Goal: Task Accomplishment & Management: Manage account settings

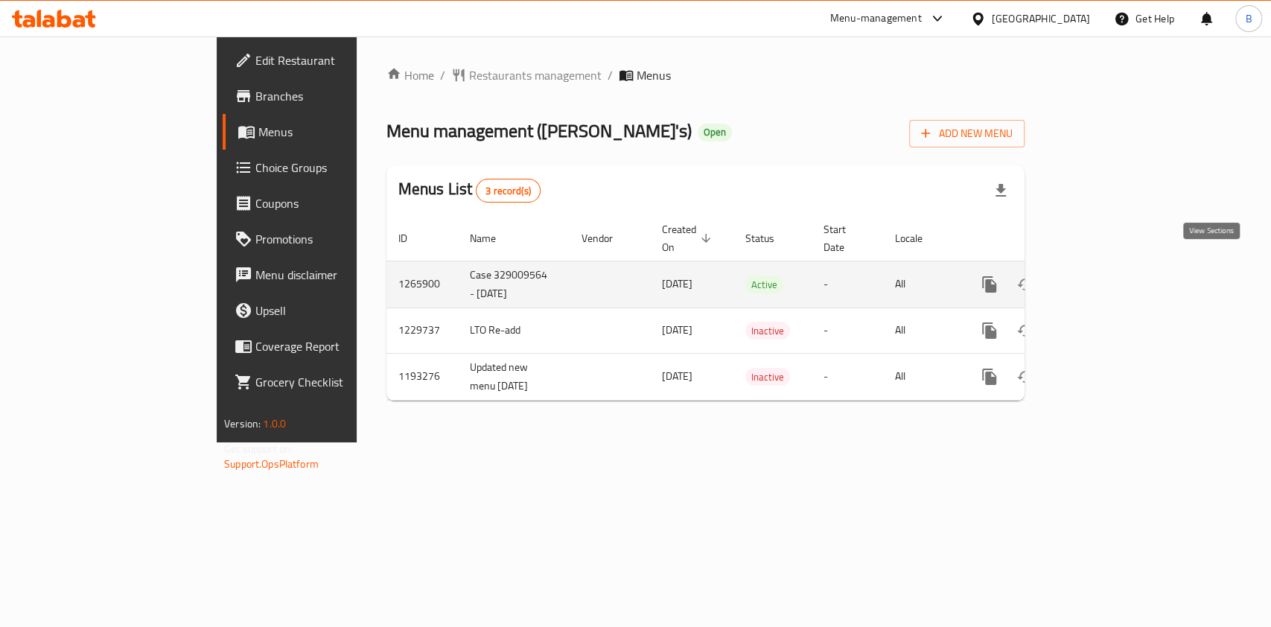
click at [1114, 278] on link "enhanced table" at bounding box center [1097, 284] width 36 height 36
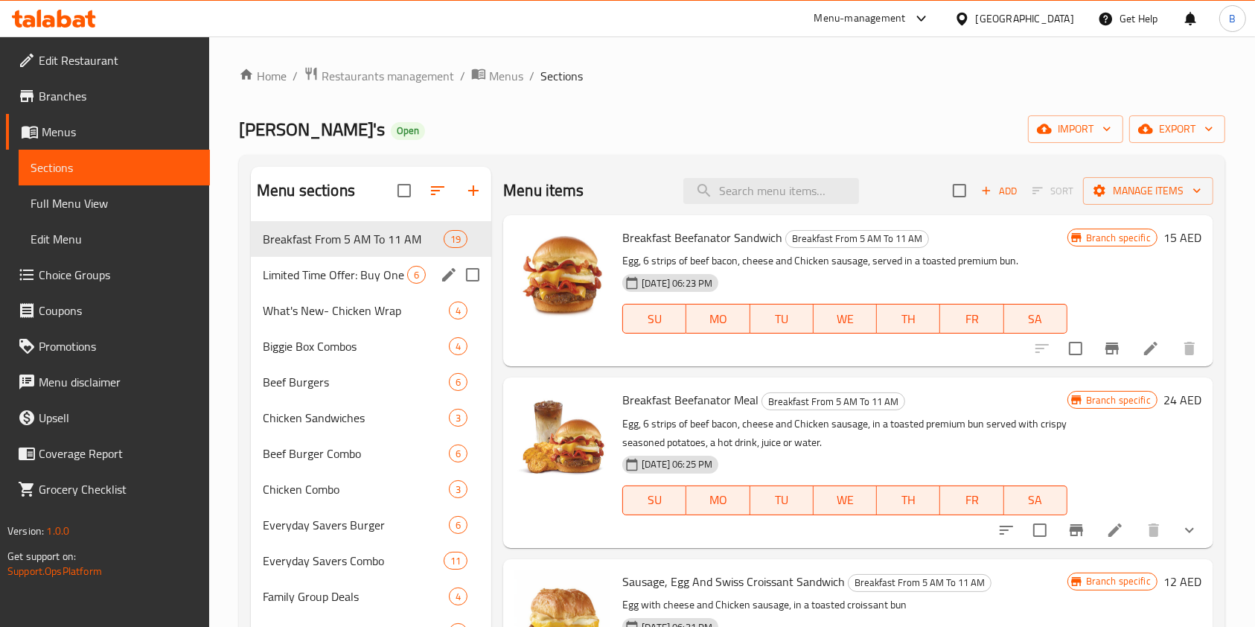
click at [348, 283] on div "Limited Time Offer: Buy One Get One Free 6" at bounding box center [371, 275] width 240 height 36
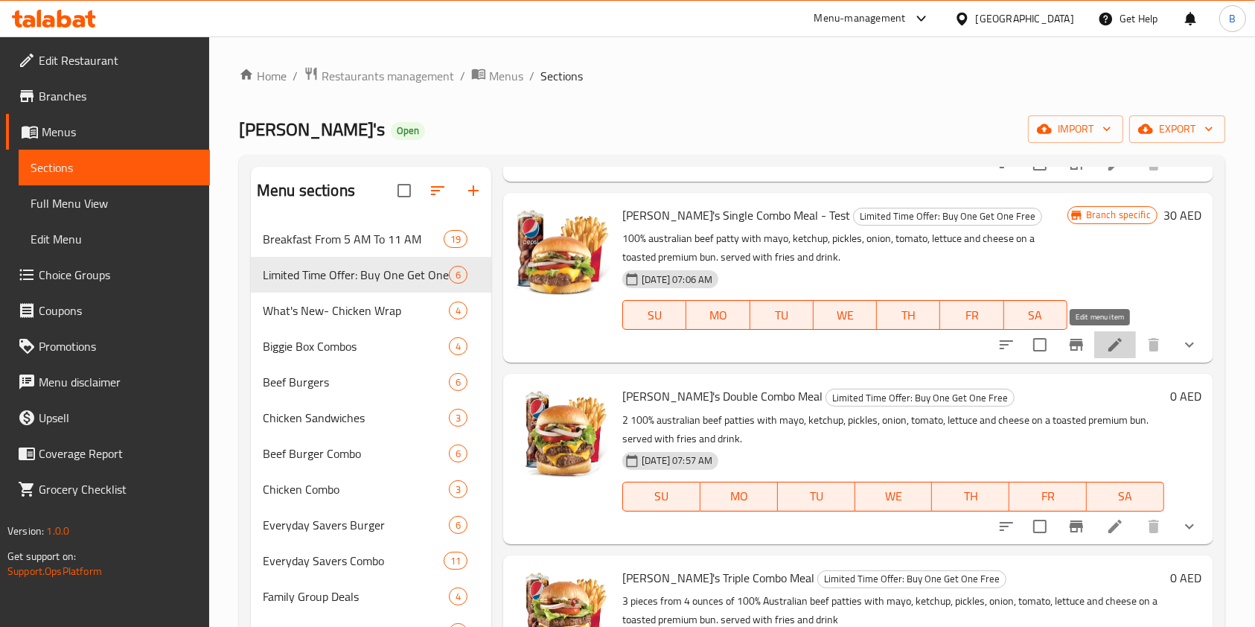
click at [1108, 342] on icon at bounding box center [1114, 344] width 13 height 13
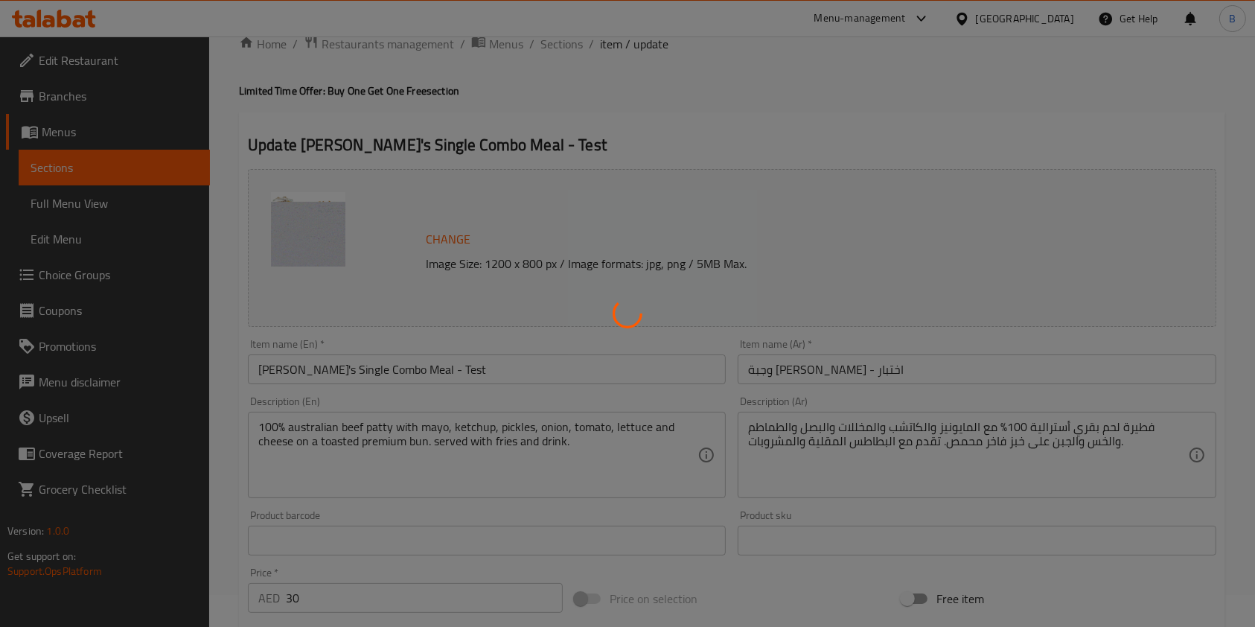
scroll to position [470, 0]
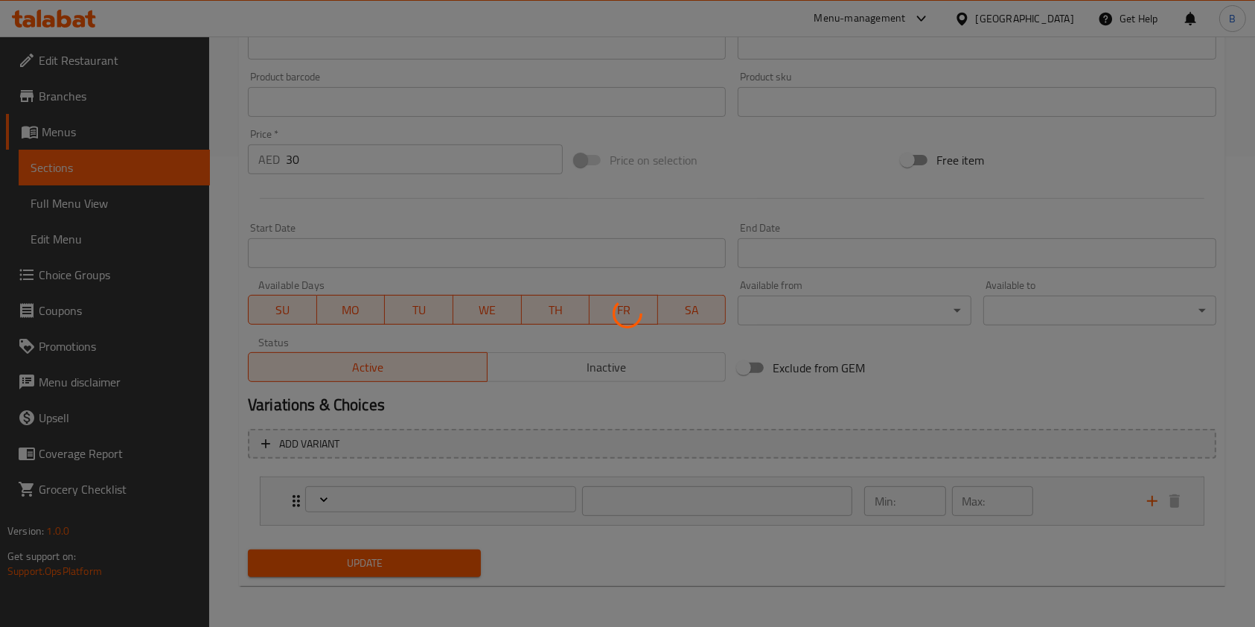
type input "اختيارك من المشروب:"
type input "1"
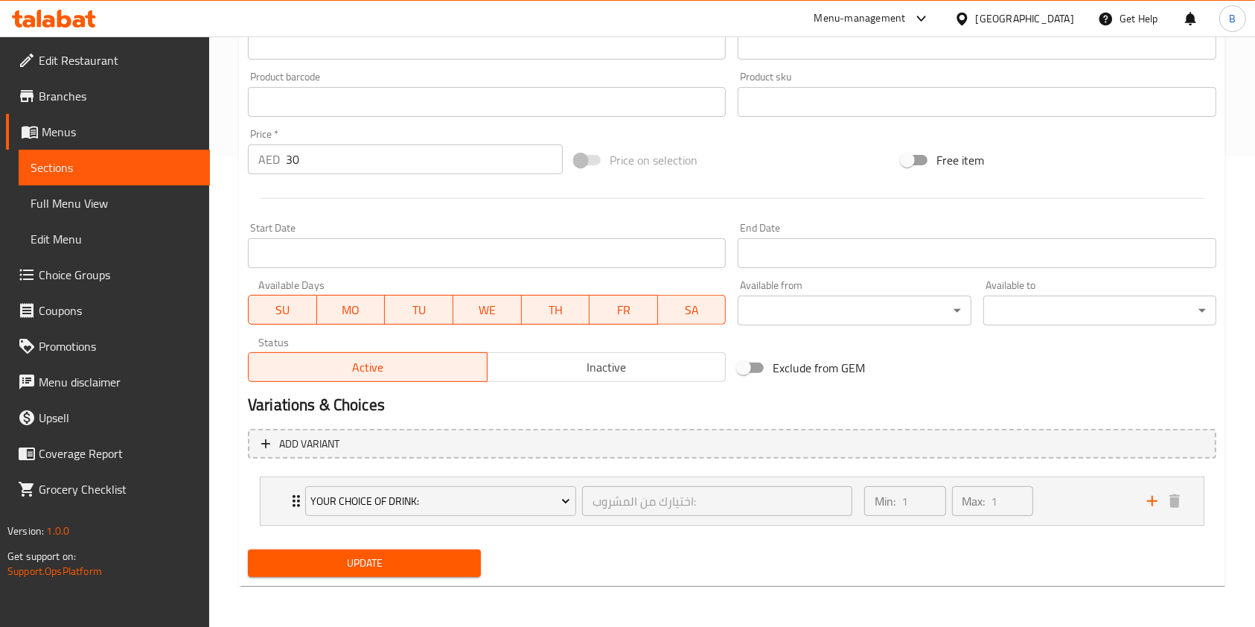
click at [616, 367] on span "Inactive" at bounding box center [606, 368] width 227 height 22
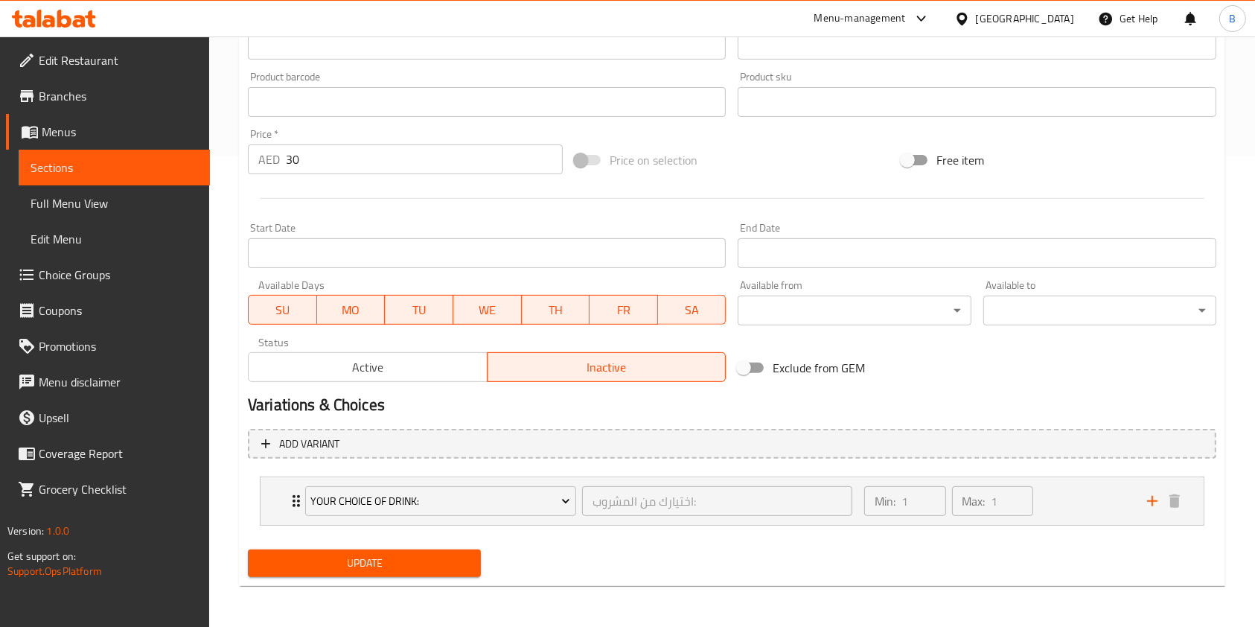
click at [541, 365] on span "Inactive" at bounding box center [606, 368] width 227 height 22
click at [459, 499] on span "Your Choice Of Drink:" at bounding box center [440, 501] width 260 height 19
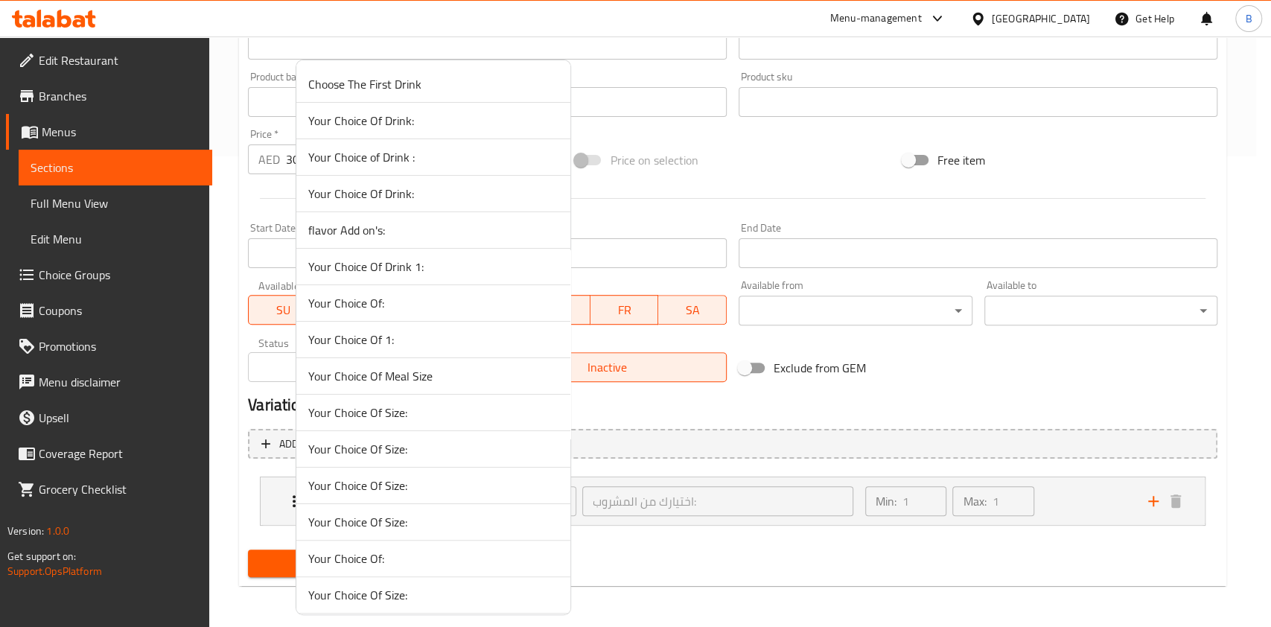
drag, startPoint x: 468, startPoint y: 446, endPoint x: 639, endPoint y: 465, distance: 171.5
click at [469, 446] on span "Your Choice Of Size:" at bounding box center [433, 449] width 250 height 18
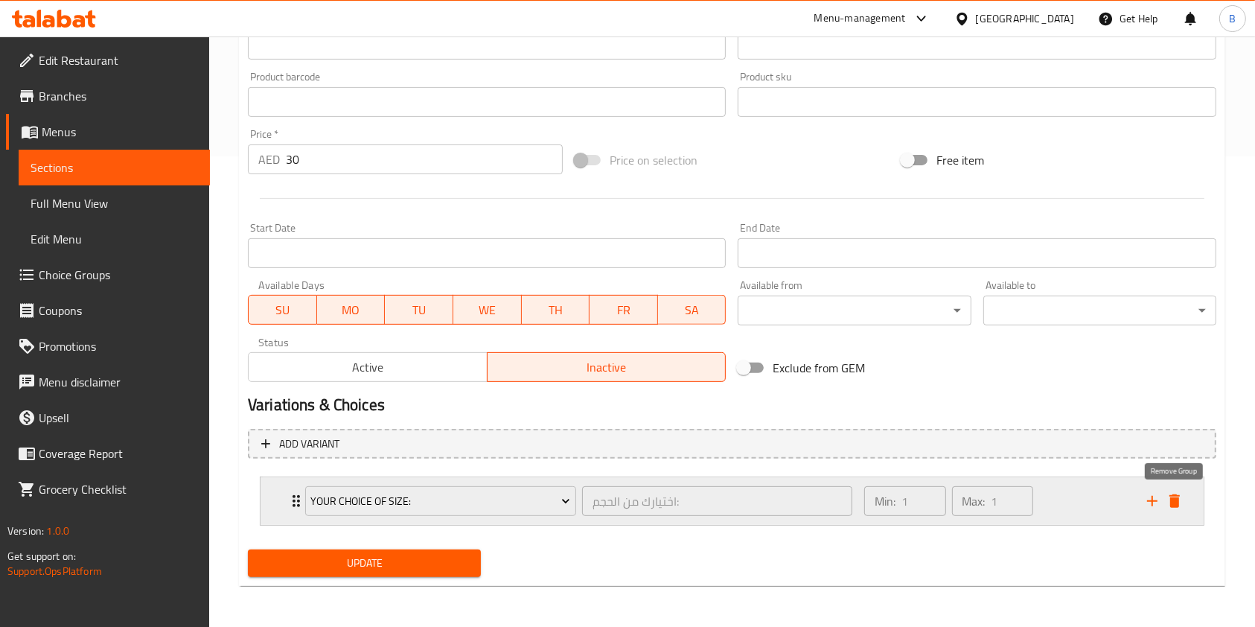
click at [1178, 499] on icon "delete" at bounding box center [1174, 500] width 10 height 13
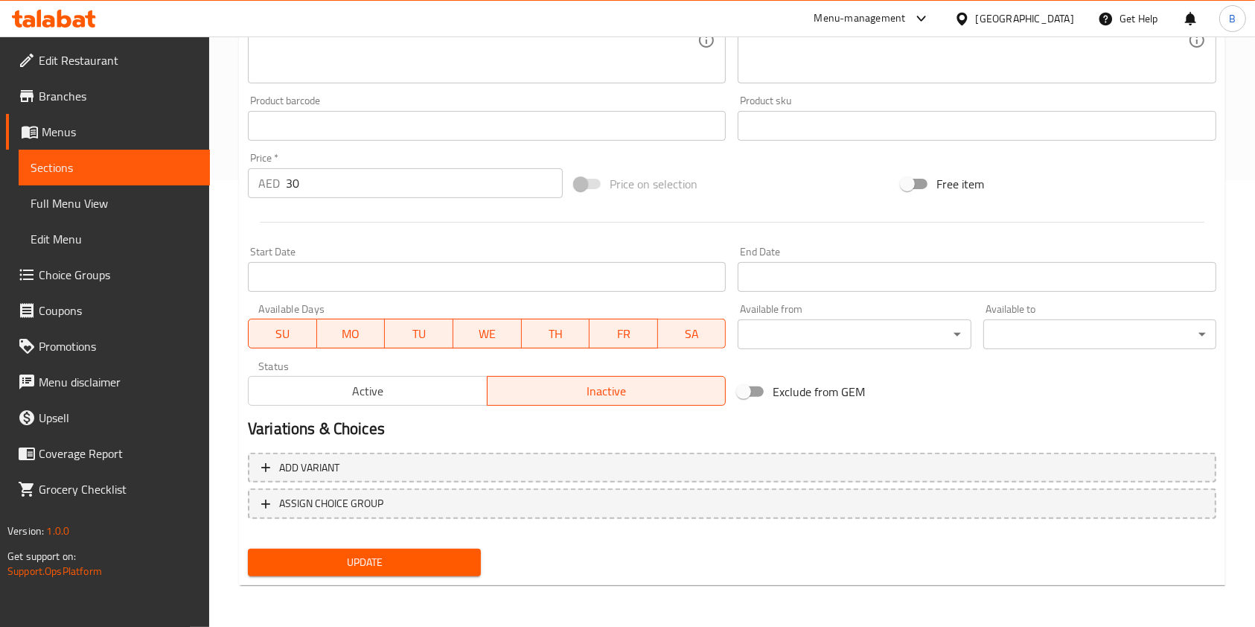
scroll to position [447, 0]
click at [389, 559] on span "Update" at bounding box center [364, 562] width 209 height 19
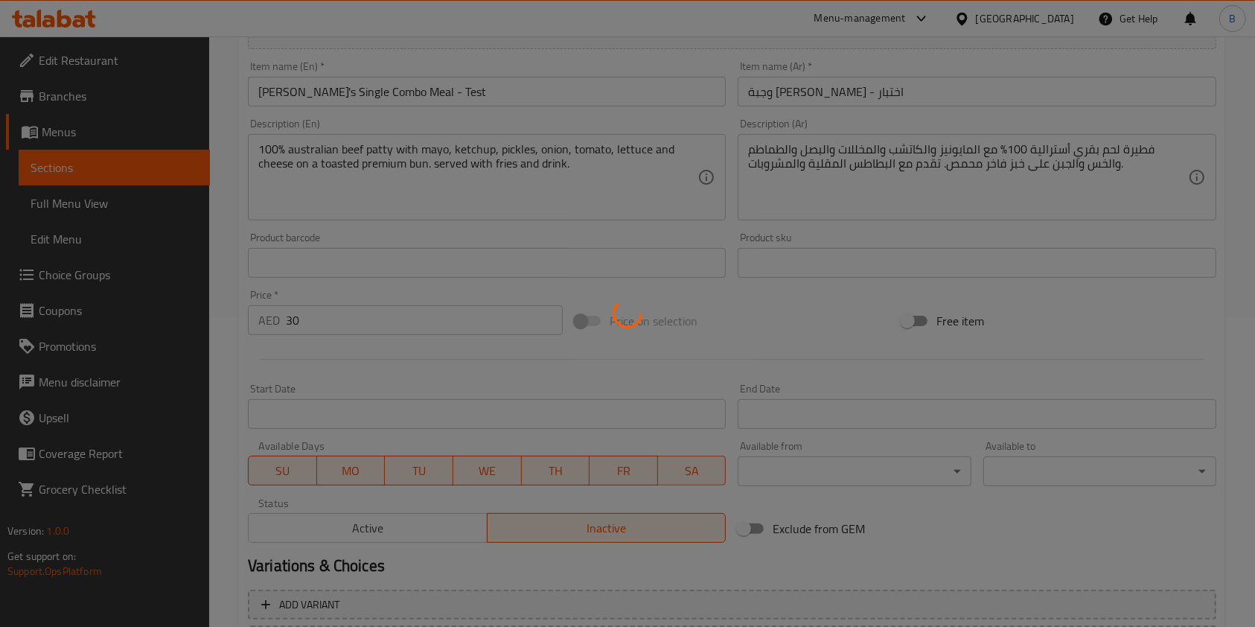
scroll to position [0, 0]
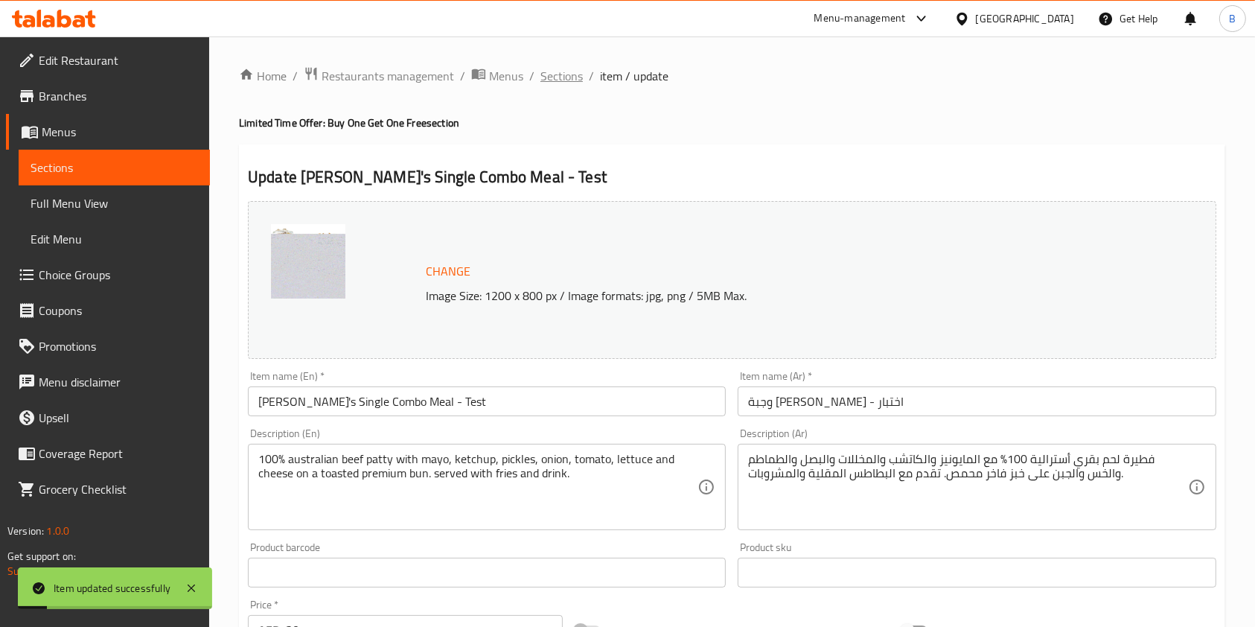
click at [566, 69] on span "Sections" at bounding box center [561, 76] width 42 height 18
